Goal: Find specific page/section: Find specific page/section

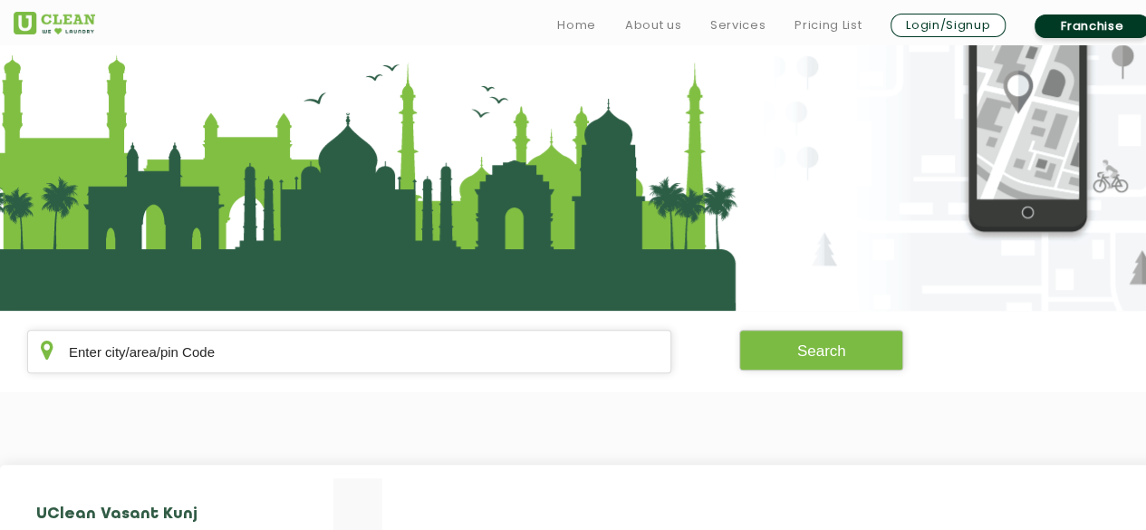
scroll to position [181, 0]
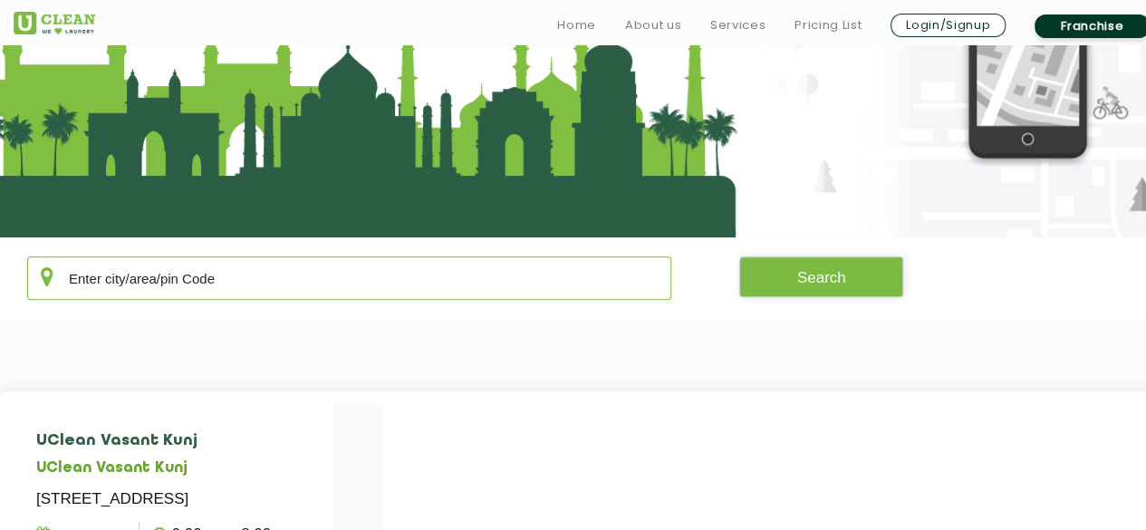
click at [202, 289] on input "text" at bounding box center [349, 277] width 644 height 43
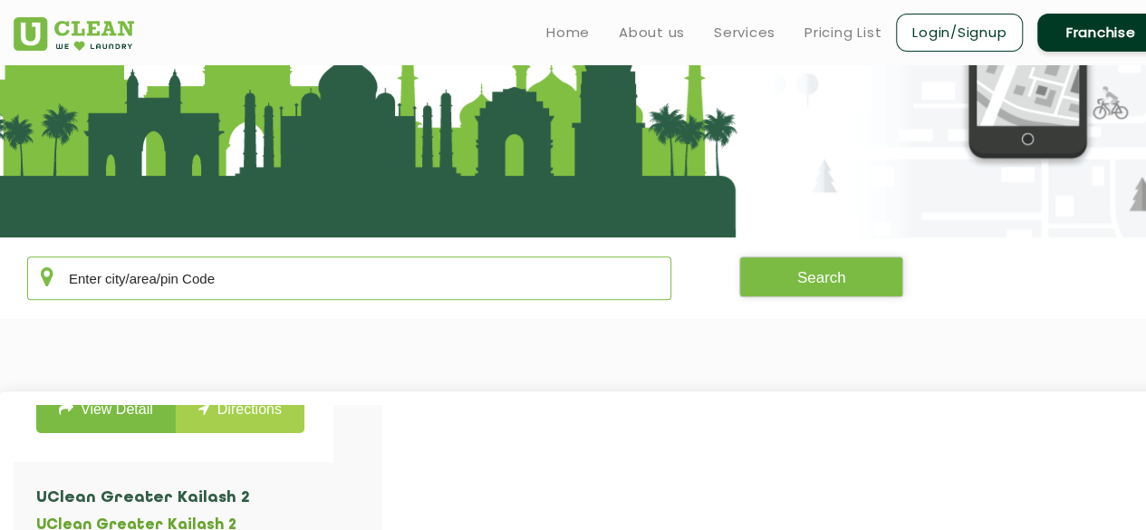
click at [163, 284] on input "text" at bounding box center [349, 277] width 644 height 43
paste input "560064"
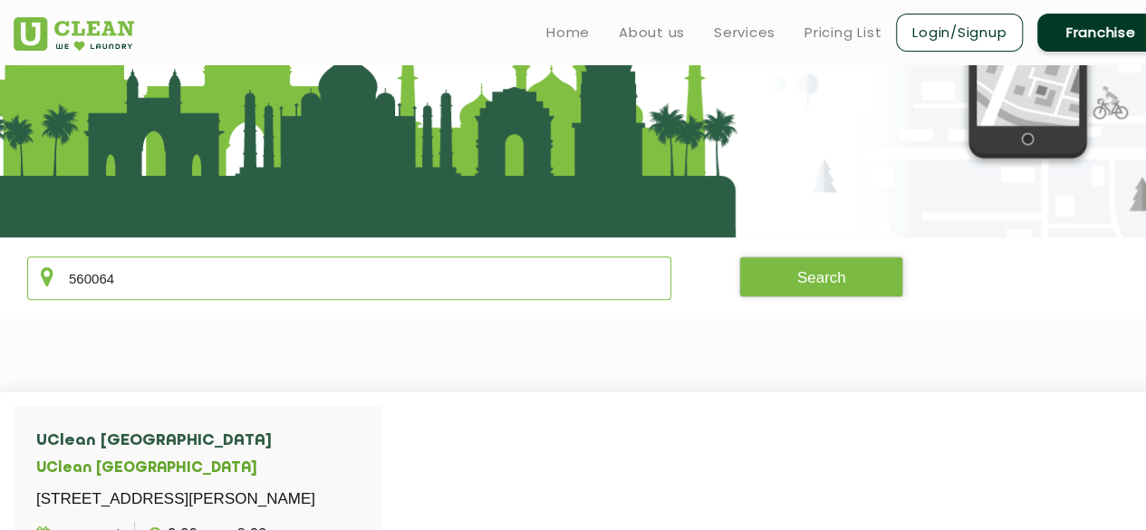
scroll to position [24, 0]
type input "560064"
click at [830, 274] on button "Search" at bounding box center [821, 276] width 165 height 41
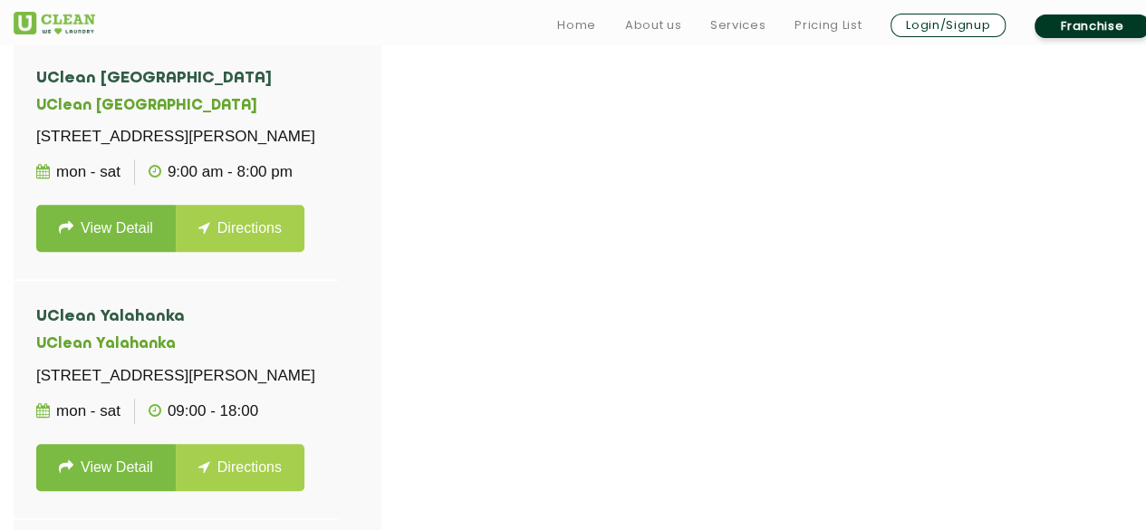
scroll to position [634, 0]
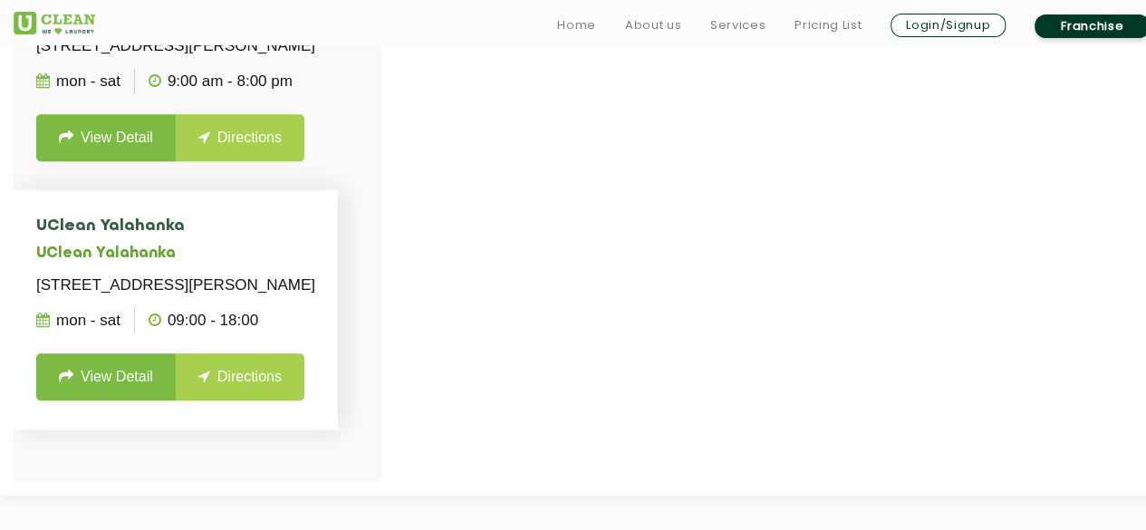
click at [239, 400] on link "Directions" at bounding box center [240, 376] width 129 height 47
click at [243, 400] on link "Directions" at bounding box center [240, 376] width 129 height 47
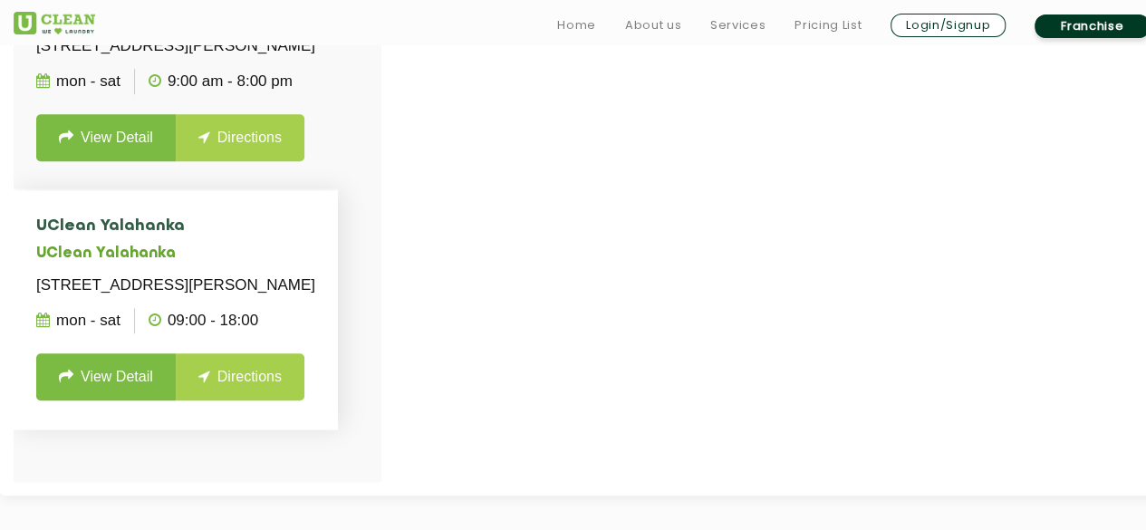
click at [243, 400] on link "Directions" at bounding box center [240, 376] width 129 height 47
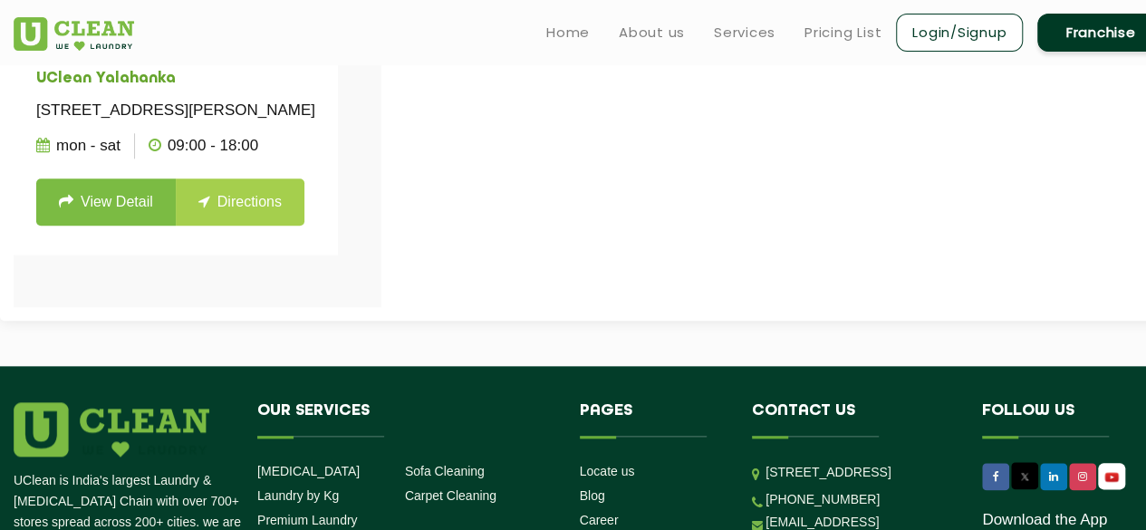
scroll to position [718, 0]
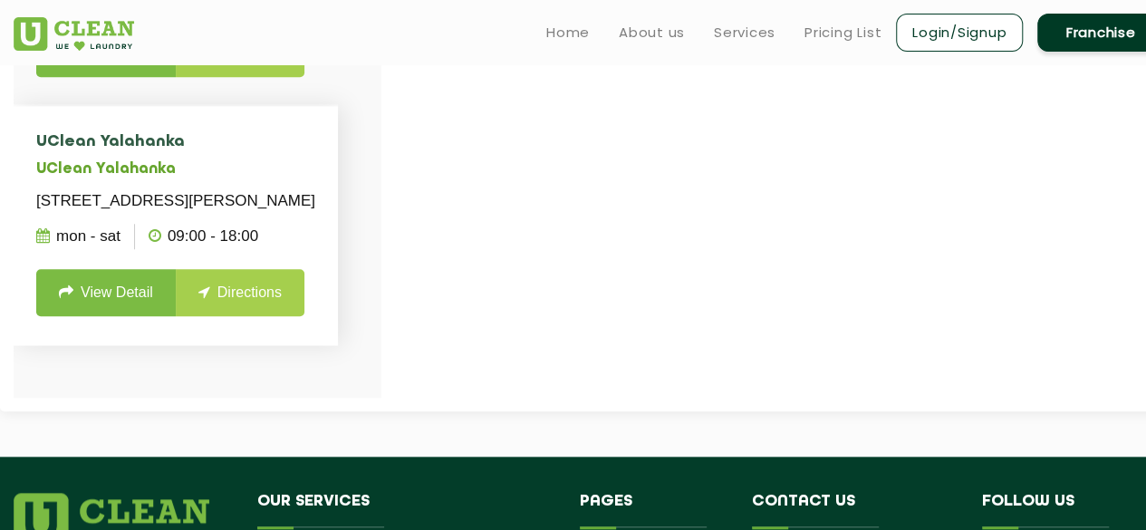
click at [96, 316] on link "View Detail" at bounding box center [105, 292] width 139 height 47
